Goal: Check status

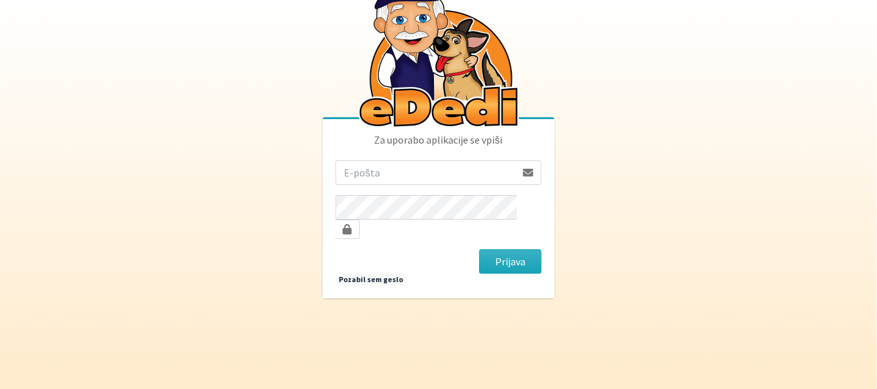
type input "[EMAIL_ADDRESS][DOMAIN_NAME]"
click at [506, 251] on button "Prijava" at bounding box center [510, 261] width 62 height 24
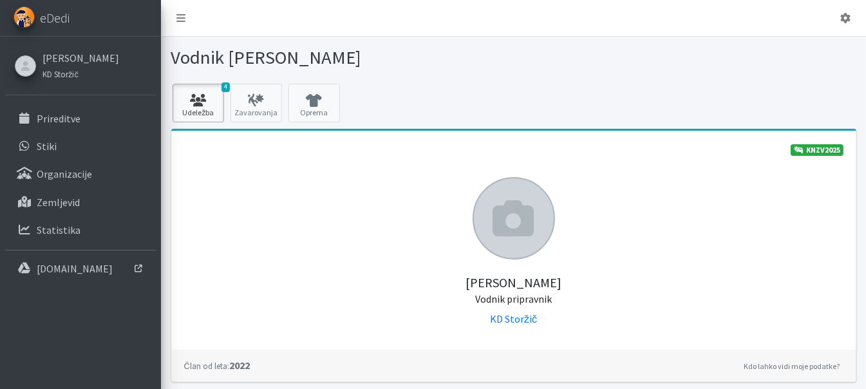
click at [214, 100] on icon at bounding box center [198, 100] width 44 height 13
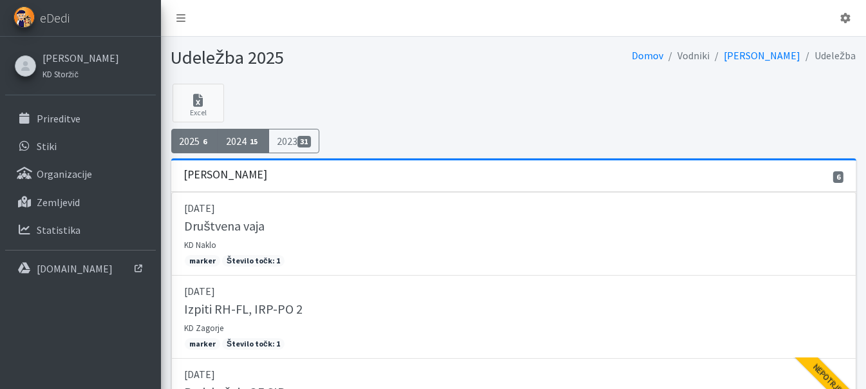
click at [254, 147] on link "2024 15" at bounding box center [244, 141] width 52 height 24
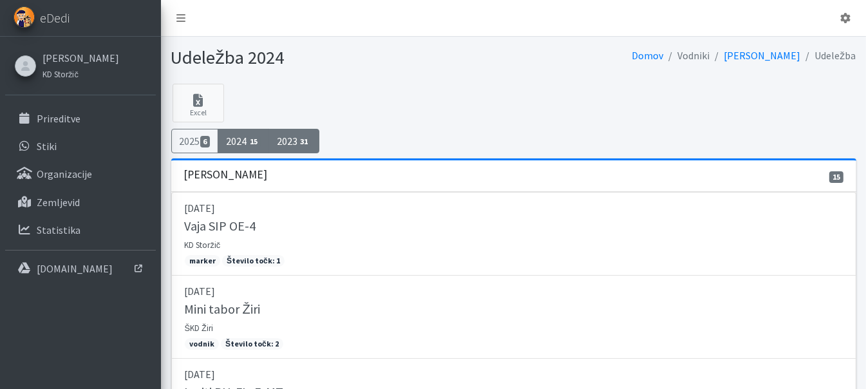
click at [291, 139] on link "2023 31" at bounding box center [295, 141] width 52 height 24
